Goal: Task Accomplishment & Management: Manage account settings

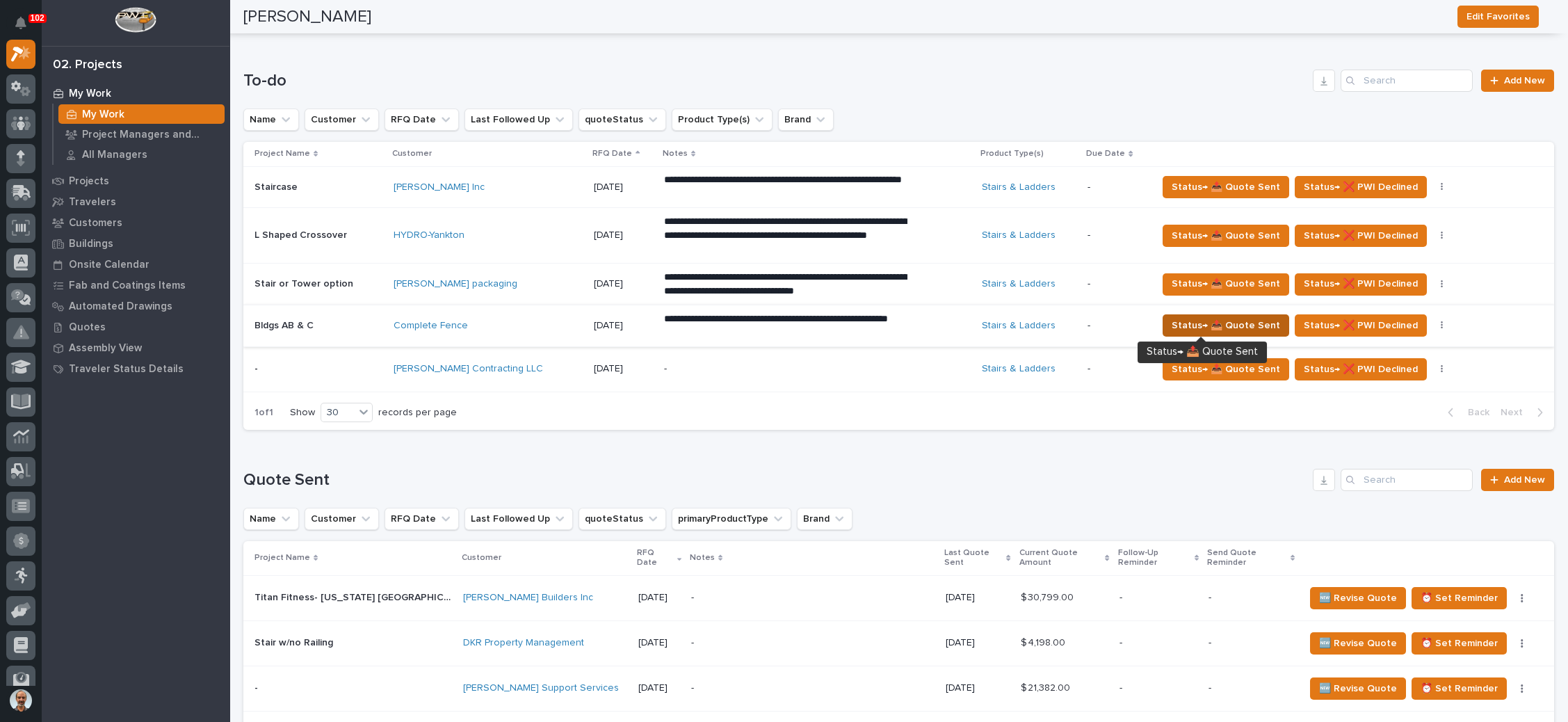
click at [1202, 321] on span "Status→ 📤 Quote Sent" at bounding box center [1225, 326] width 109 height 17
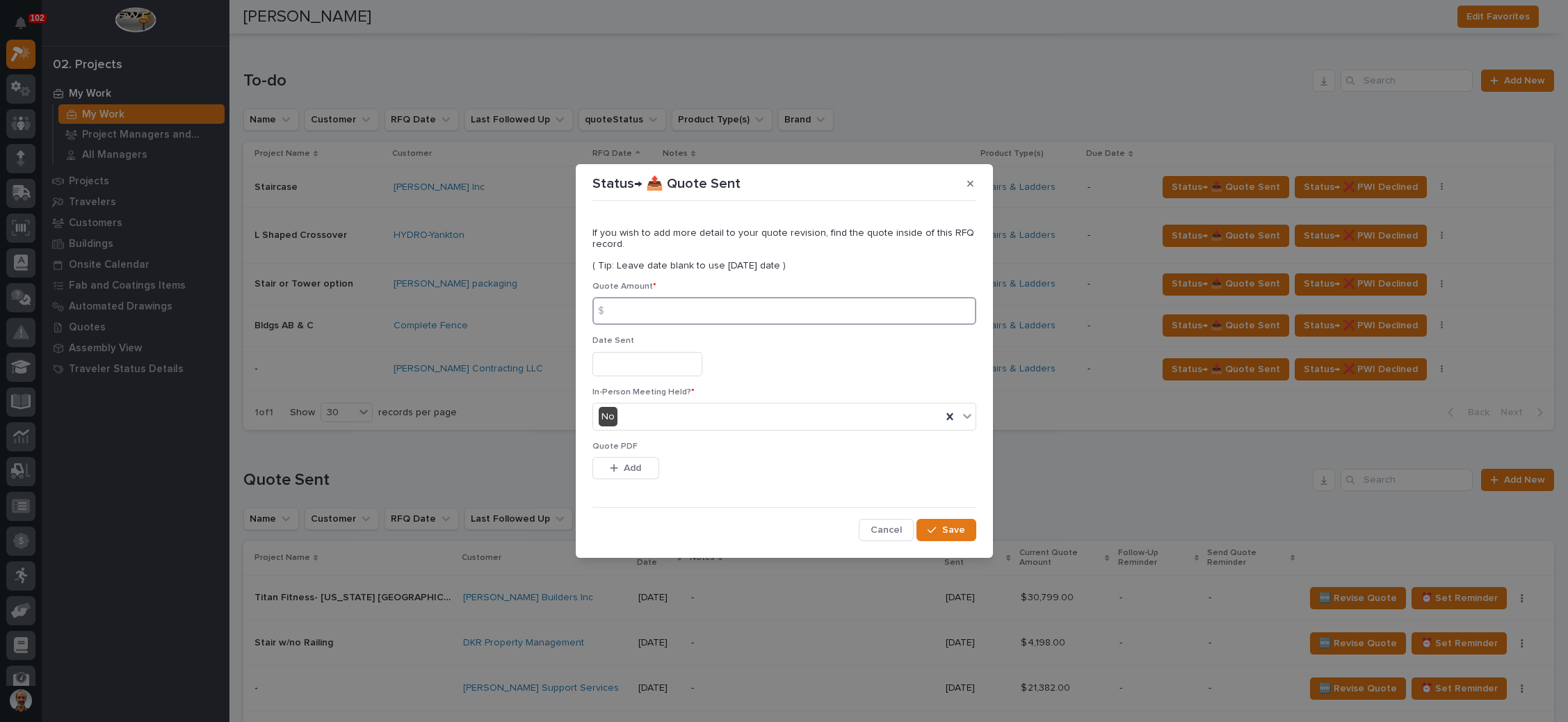
drag, startPoint x: 693, startPoint y: 314, endPoint x: 933, endPoint y: 327, distance: 240.4
click at [694, 315] on input at bounding box center [784, 310] width 384 height 28
click at [708, 321] on input at bounding box center [784, 310] width 384 height 28
type input "52749"
click at [682, 365] on input "text" at bounding box center [647, 364] width 110 height 24
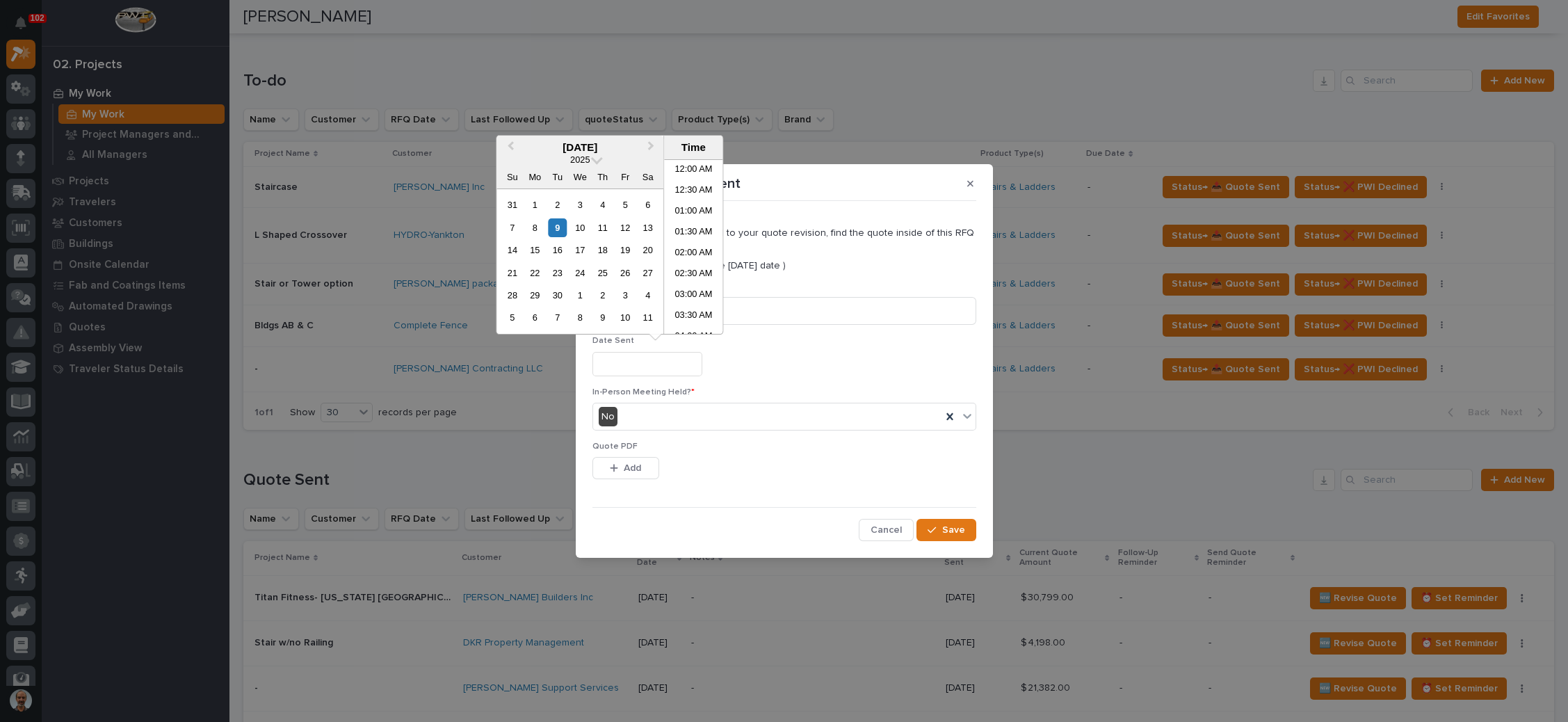
scroll to position [444, 0]
drag, startPoint x: 554, startPoint y: 223, endPoint x: 545, endPoint y: 241, distance: 20.1
click at [554, 224] on div "9" at bounding box center [557, 228] width 18 height 18
type input "**********"
drag, startPoint x: 623, startPoint y: 461, endPoint x: 662, endPoint y: 460, distance: 39.0
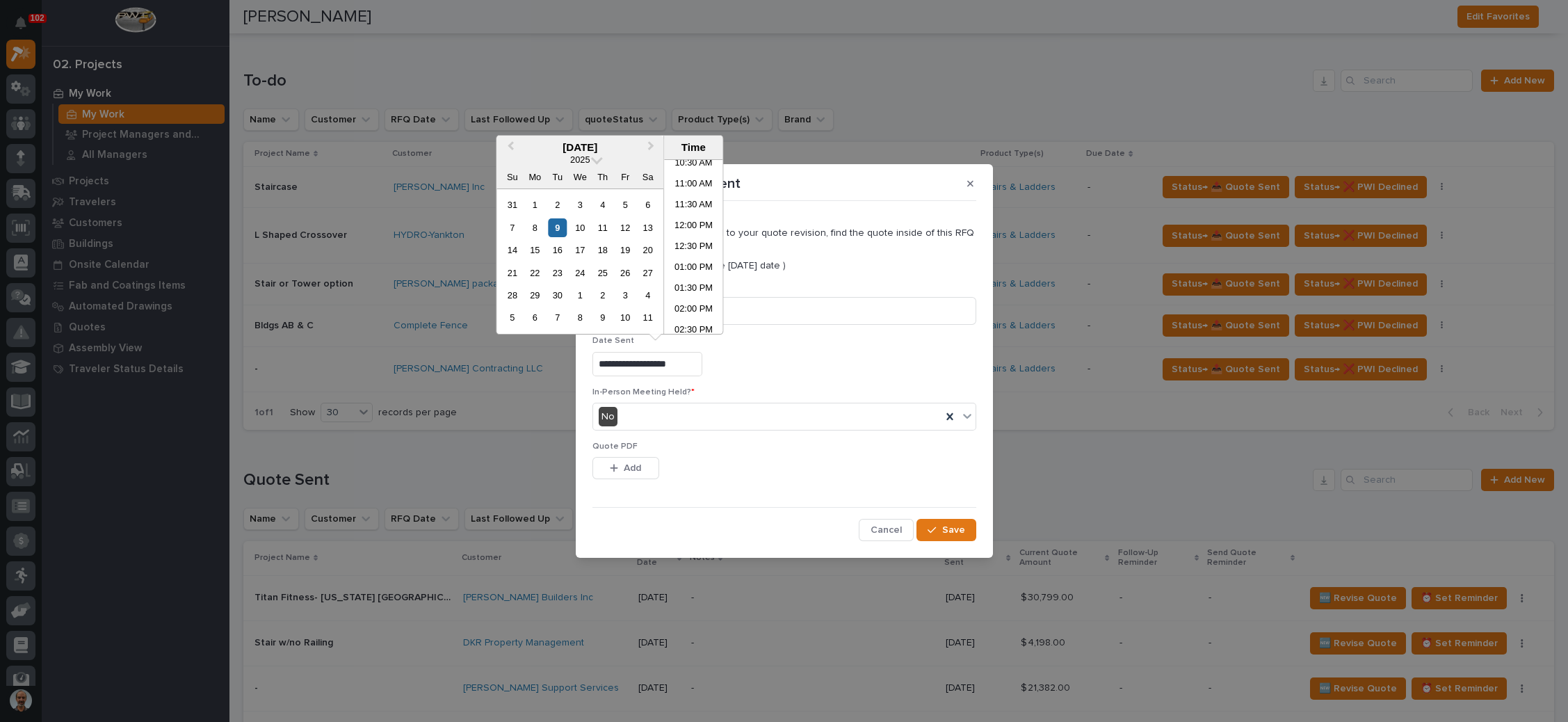
click at [623, 461] on button "Add" at bounding box center [625, 467] width 67 height 22
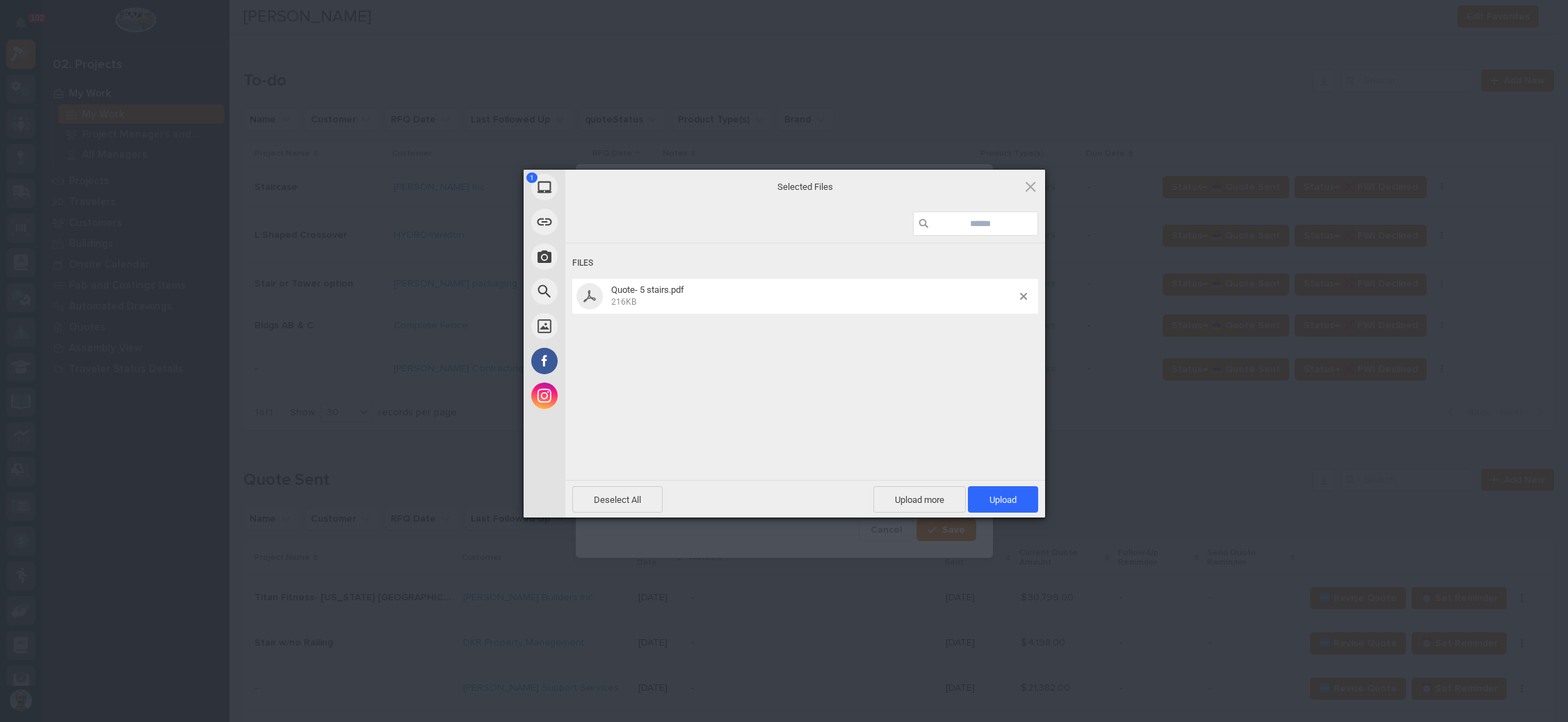
drag, startPoint x: 1002, startPoint y: 496, endPoint x: 1038, endPoint y: 491, distance: 36.3
click at [1002, 495] on span "Upload 1" at bounding box center [1003, 499] width 27 height 11
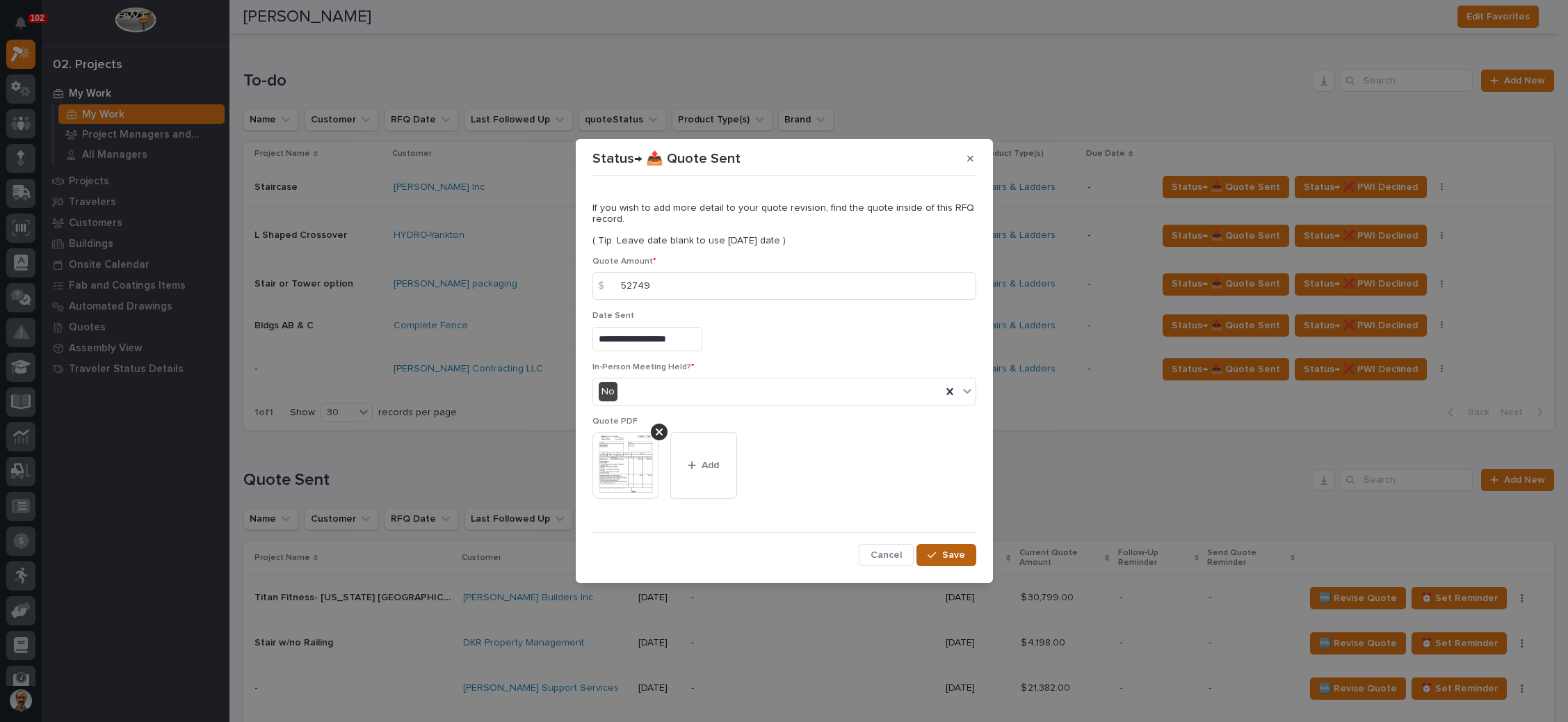
click at [936, 546] on button "Save" at bounding box center [945, 554] width 59 height 22
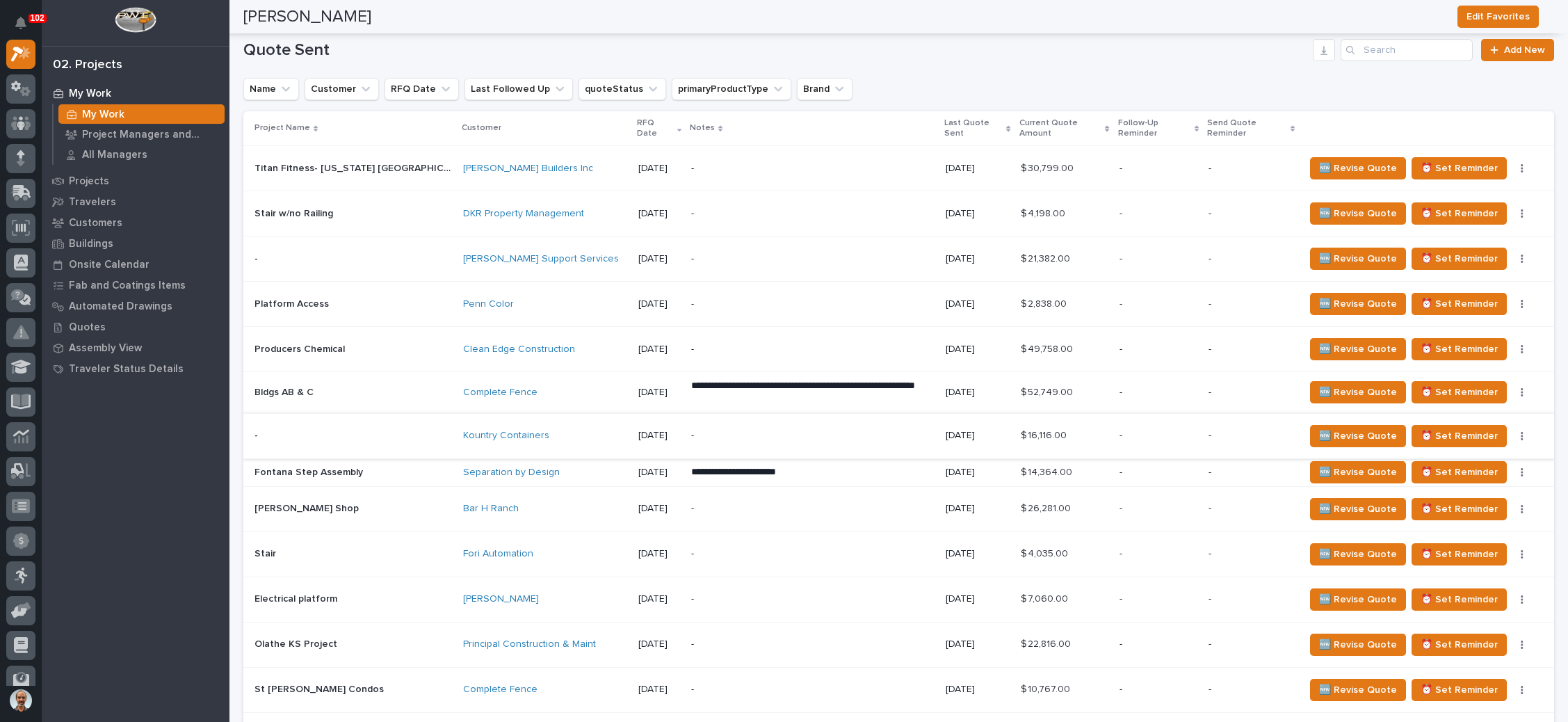
scroll to position [939, 0]
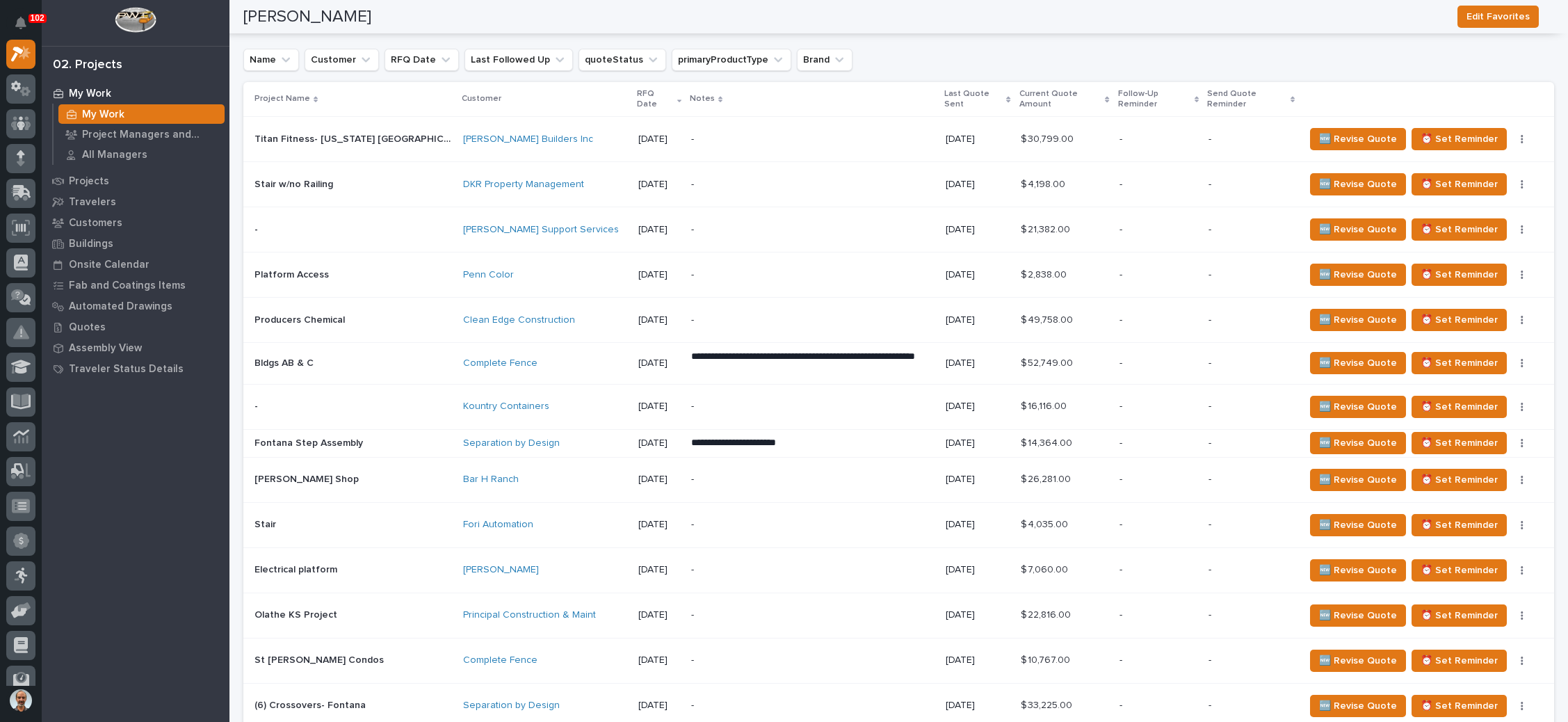
click at [809, 436] on p "**********" at bounding box center [813, 443] width 243 height 14
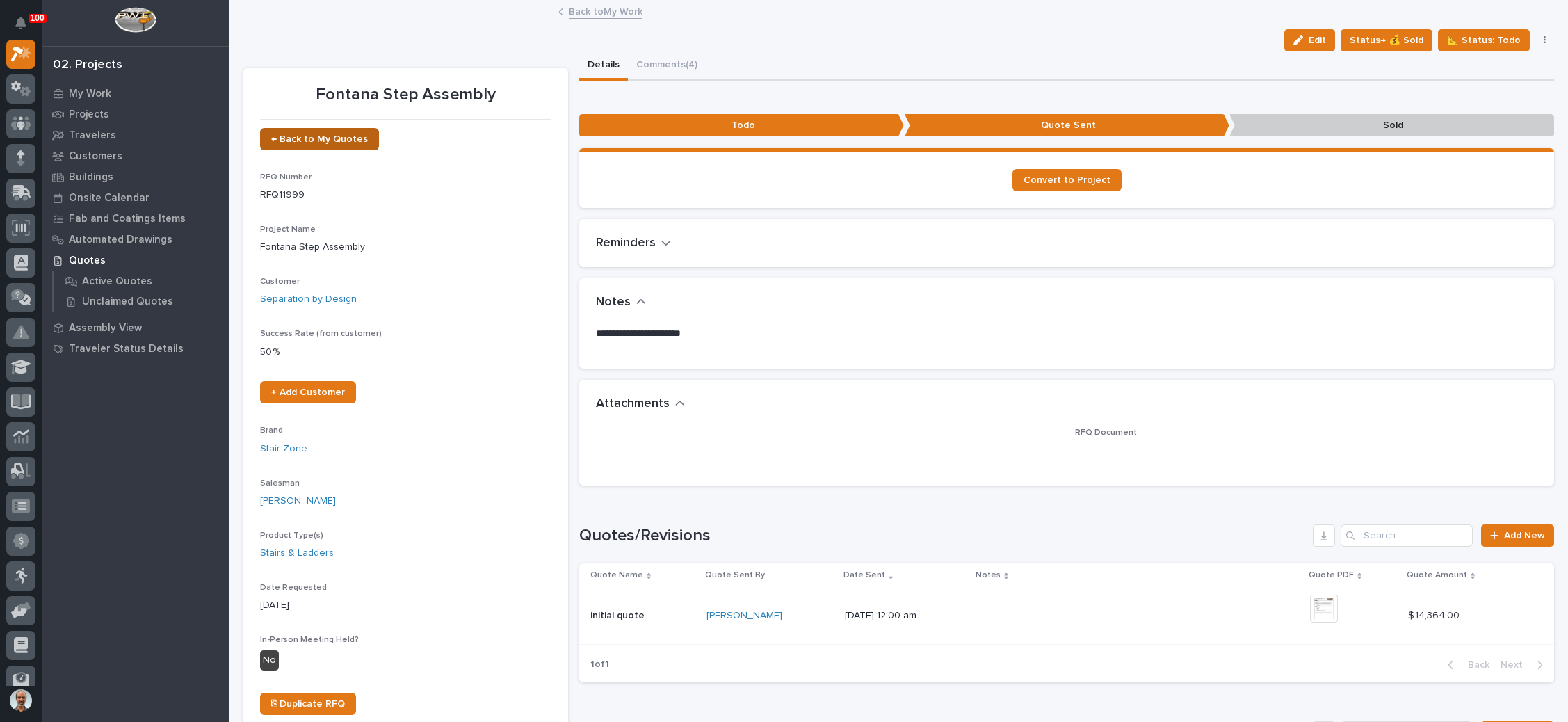
click at [322, 134] on span "← Back to My Quotes" at bounding box center [319, 139] width 97 height 10
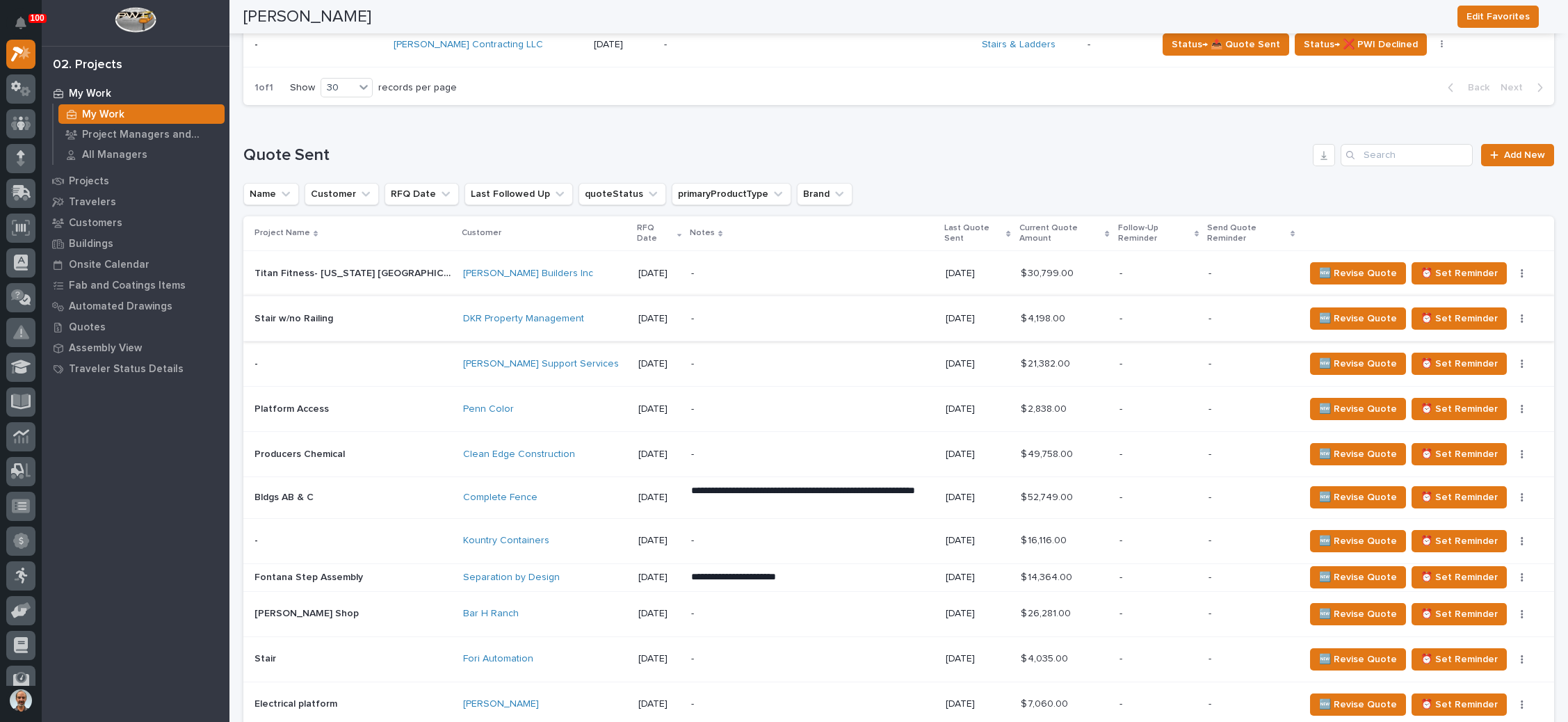
scroll to position [834, 0]
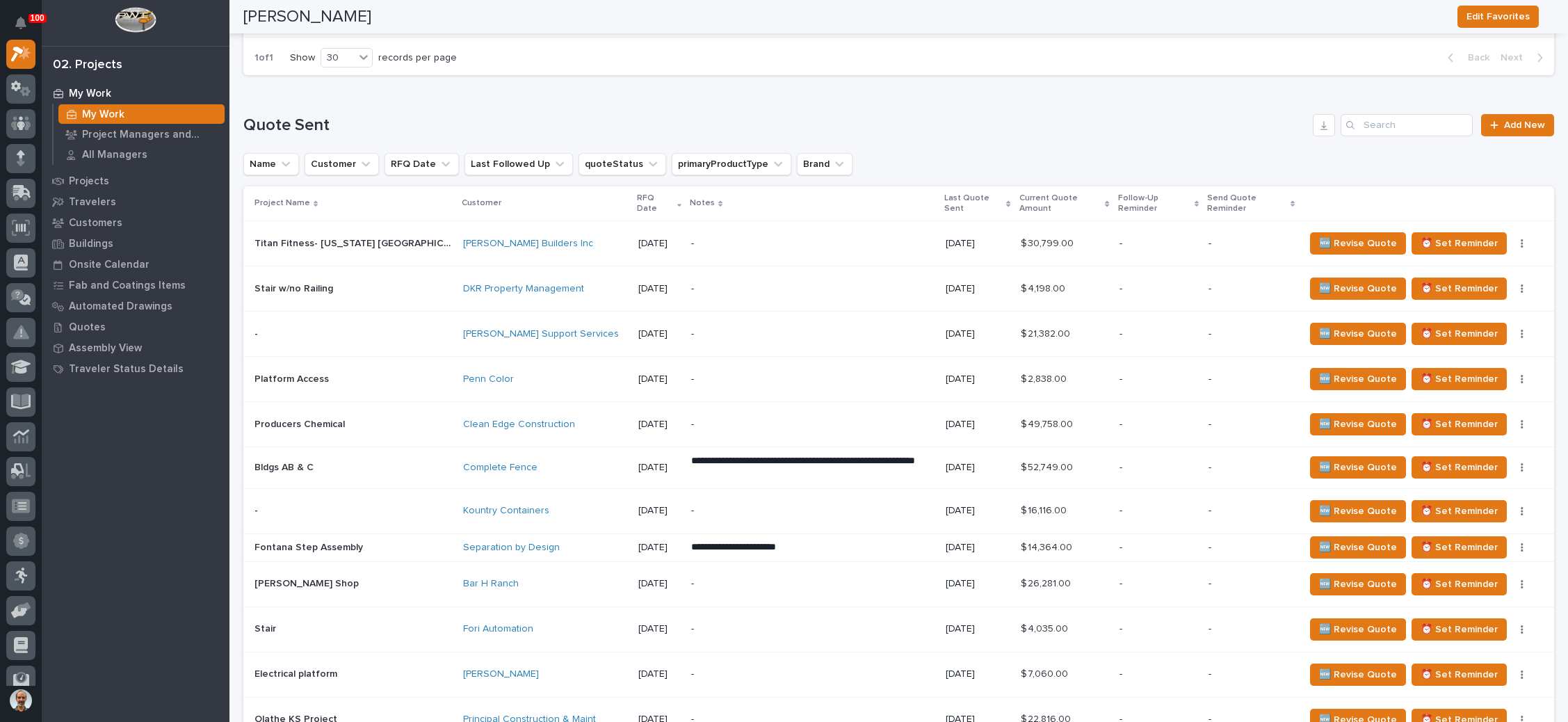
click at [794, 454] on p "**********" at bounding box center [813, 468] width 243 height 28
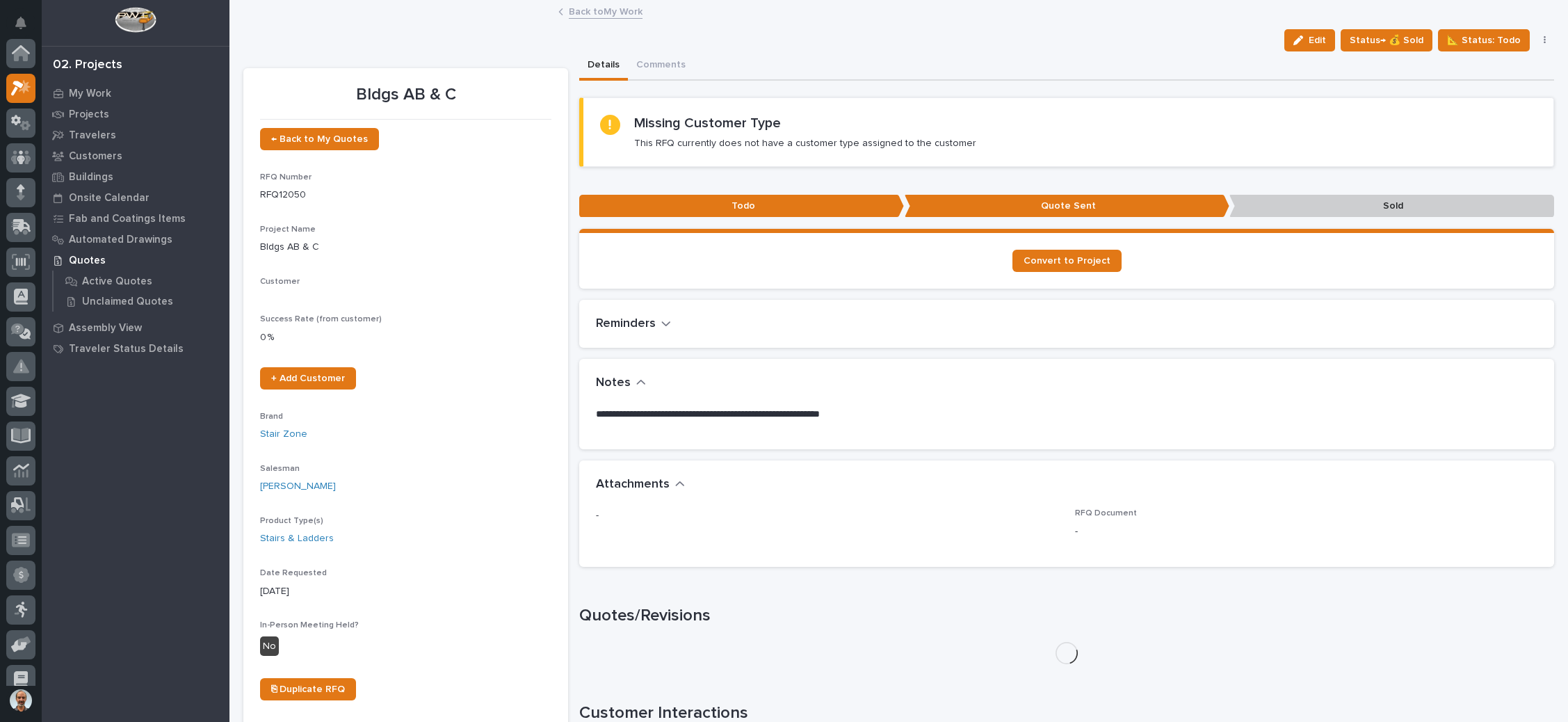
scroll to position [34, 0]
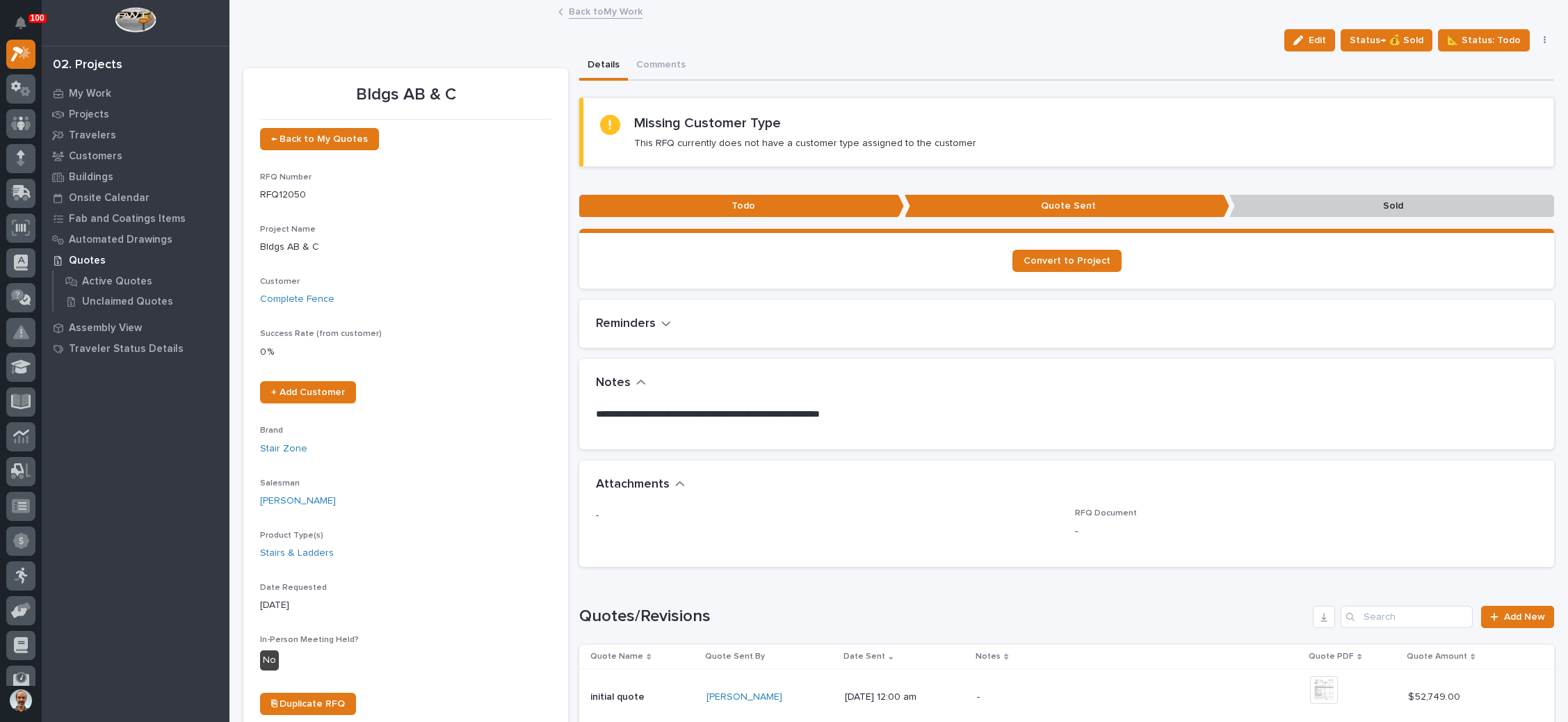
drag, startPoint x: 1293, startPoint y: 35, endPoint x: 1062, endPoint y: 163, distance: 264.1
click at [1294, 35] on icon "button" at bounding box center [1298, 40] width 10 height 10
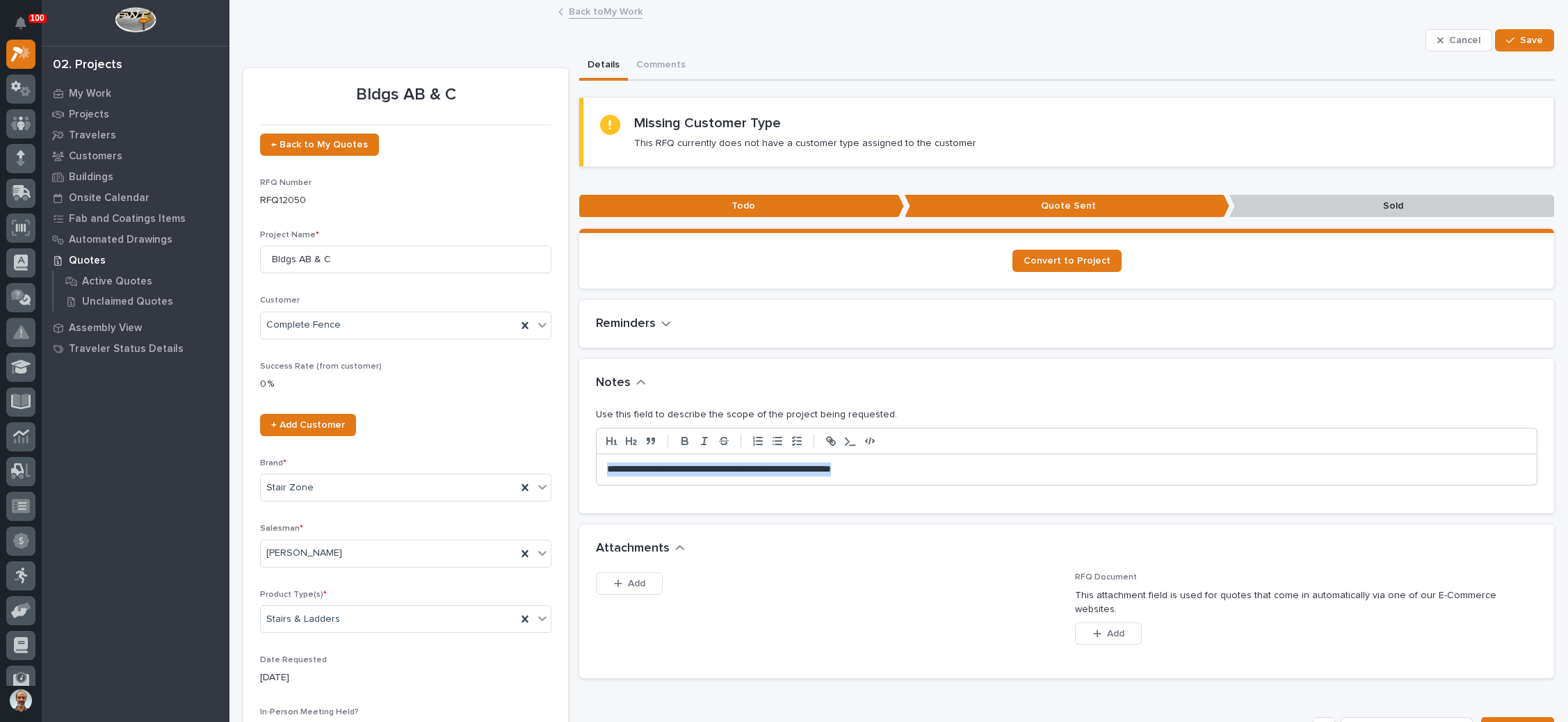
drag, startPoint x: 748, startPoint y: 447, endPoint x: 525, endPoint y: 454, distance: 223.1
click at [525, 454] on div "Bldgs AB & C ← Back to My Quotes RFQ Number RFQ12050 Project Name * Bldgs AB & …" at bounding box center [899, 701] width 1310 height 1301
click at [1505, 33] on button "Save" at bounding box center [1524, 40] width 59 height 22
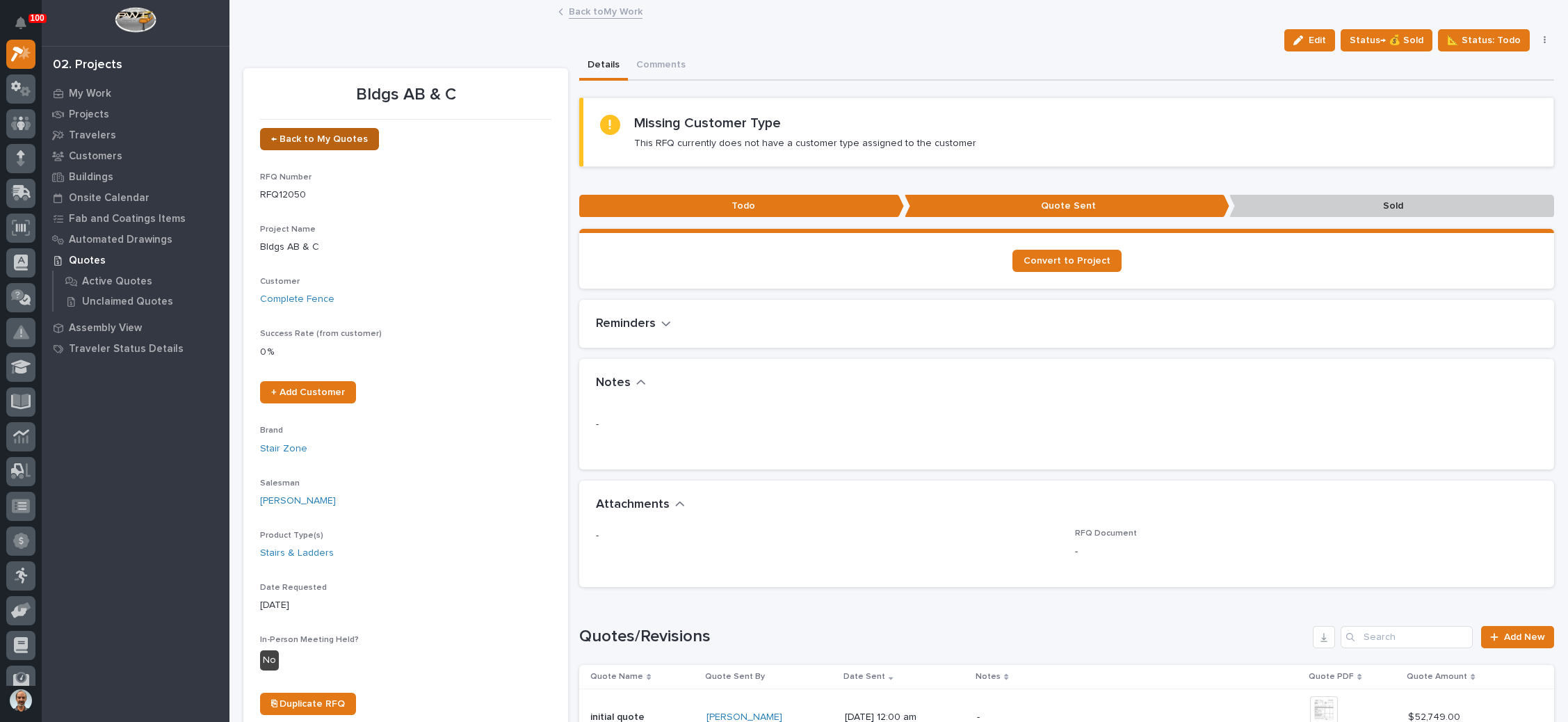
click at [317, 136] on span "← Back to My Quotes" at bounding box center [319, 139] width 97 height 10
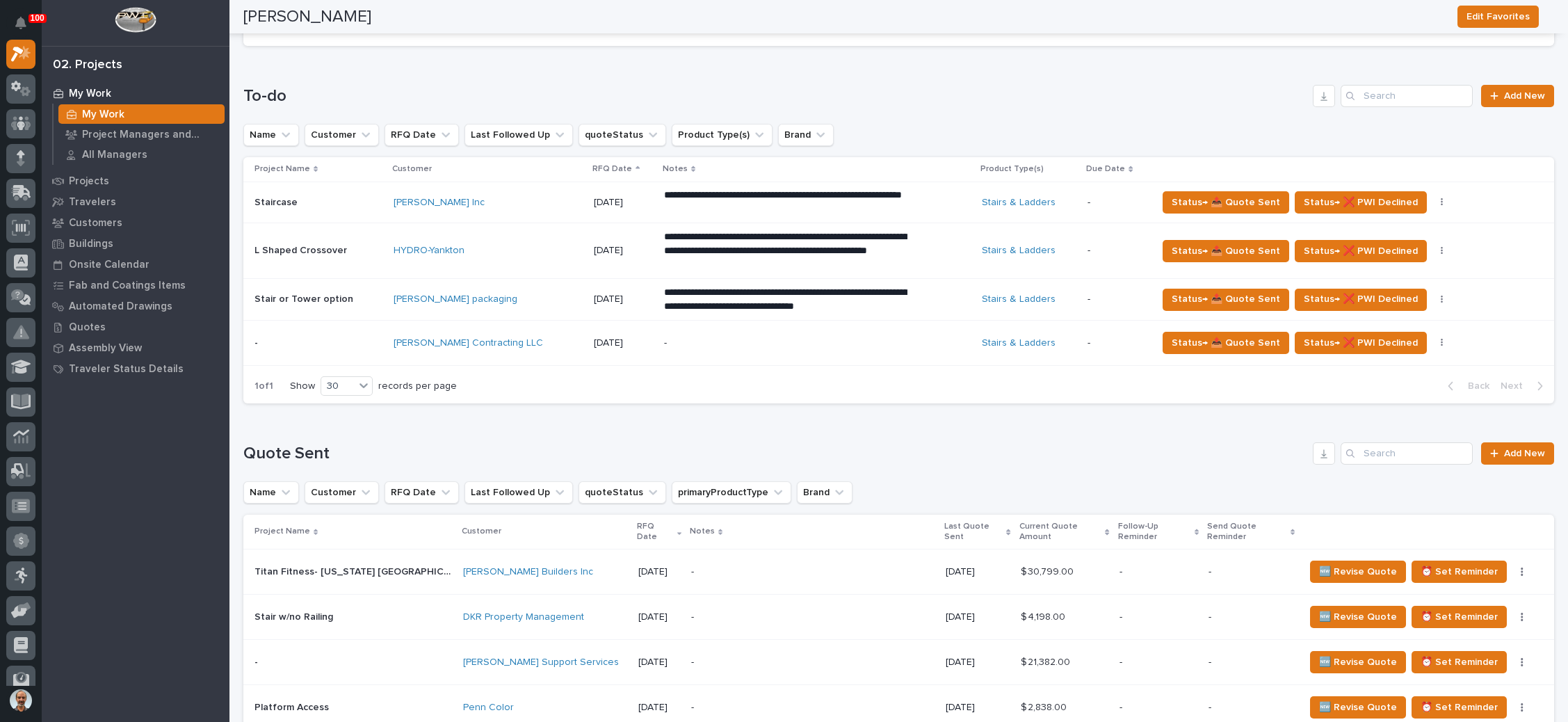
scroll to position [625, 0]
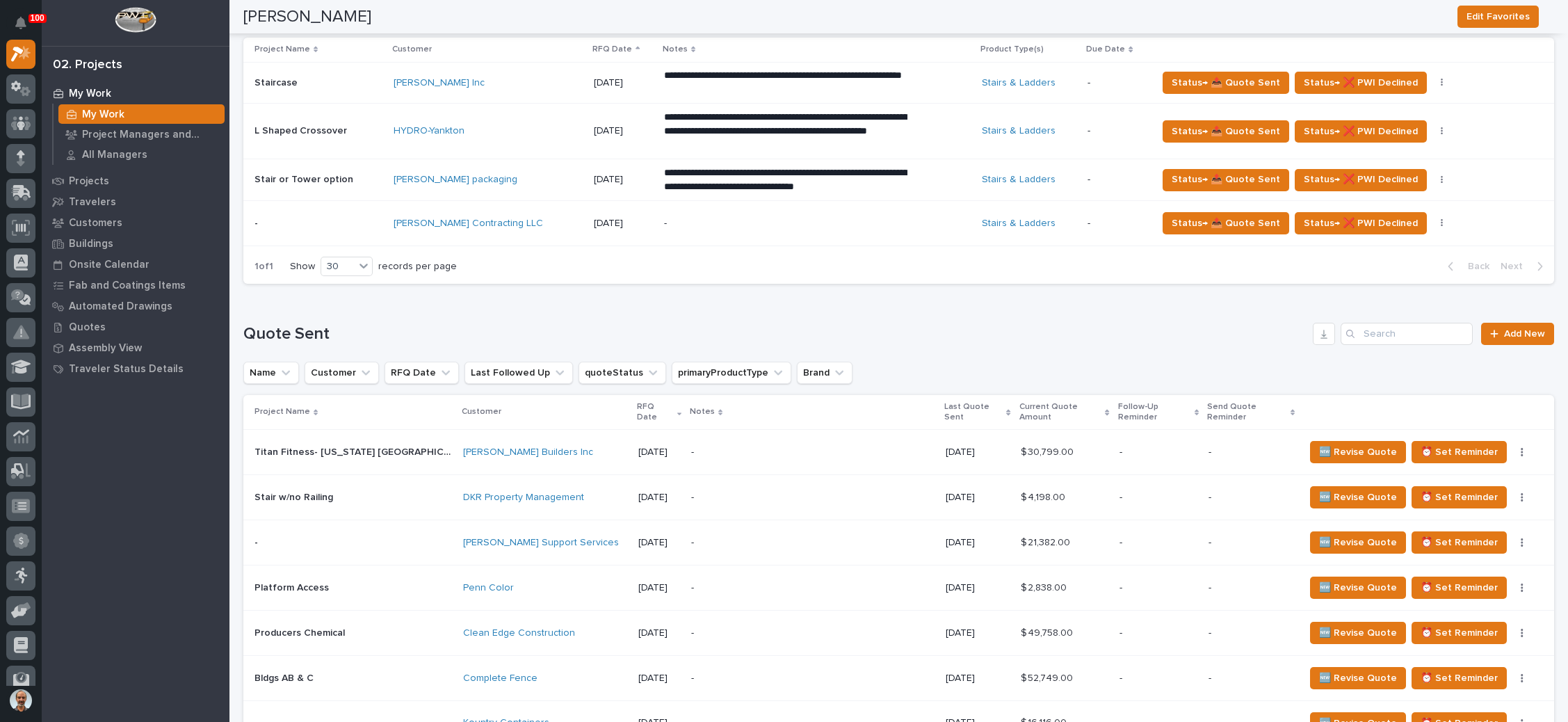
click at [692, 228] on div "-" at bounding box center [785, 224] width 243 height 31
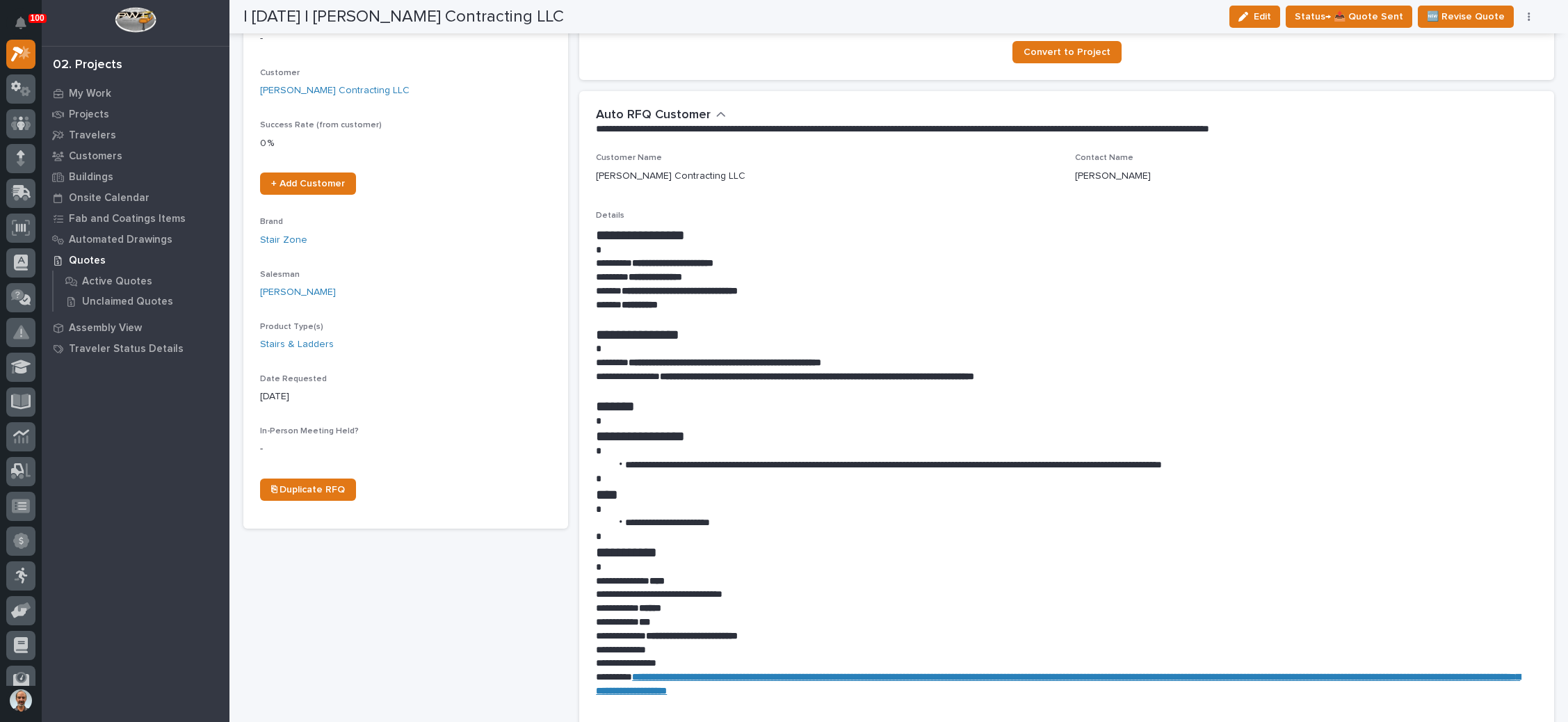
scroll to position [313, 0]
